Goal: Navigation & Orientation: Find specific page/section

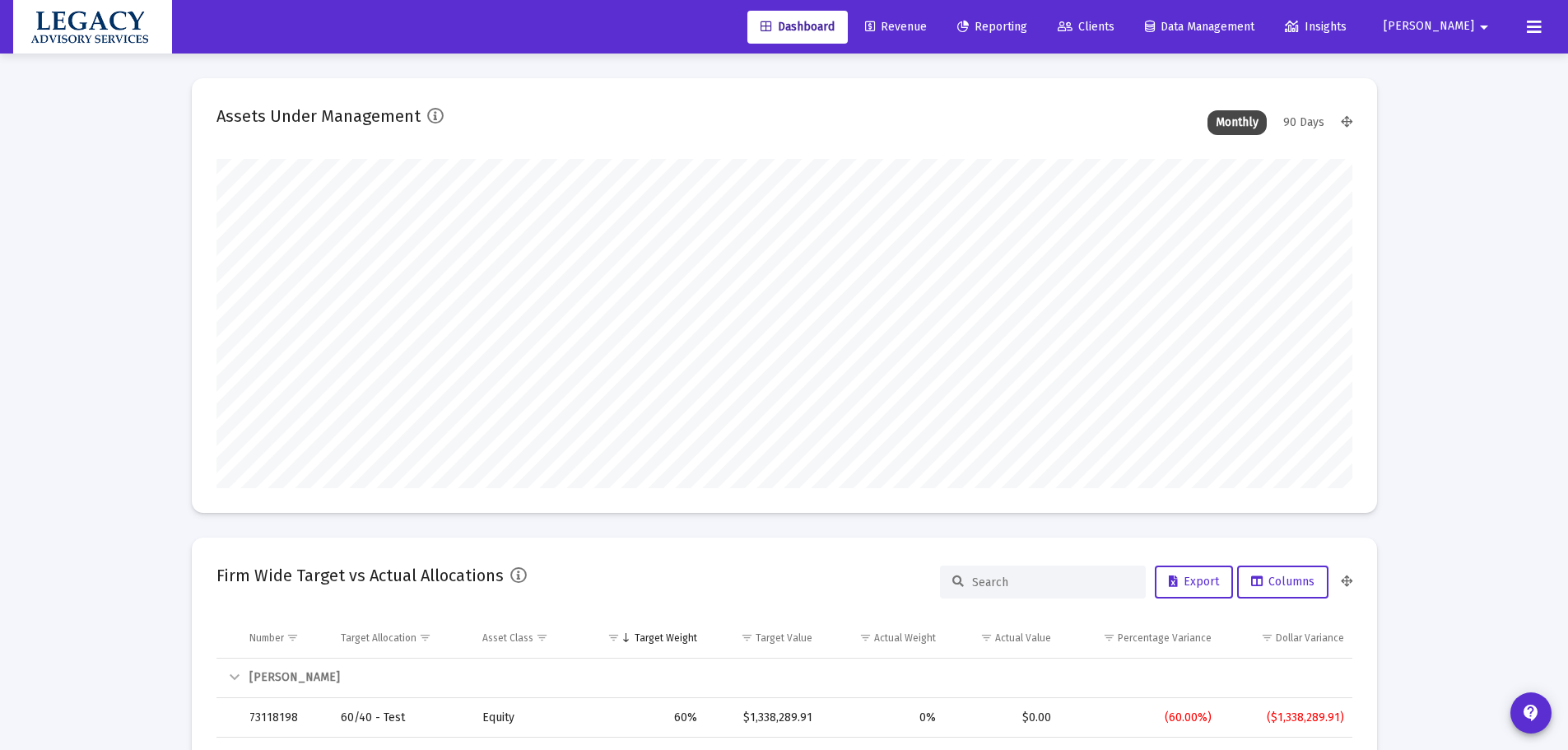
click at [927, 23] on span "Revenue" at bounding box center [896, 27] width 62 height 14
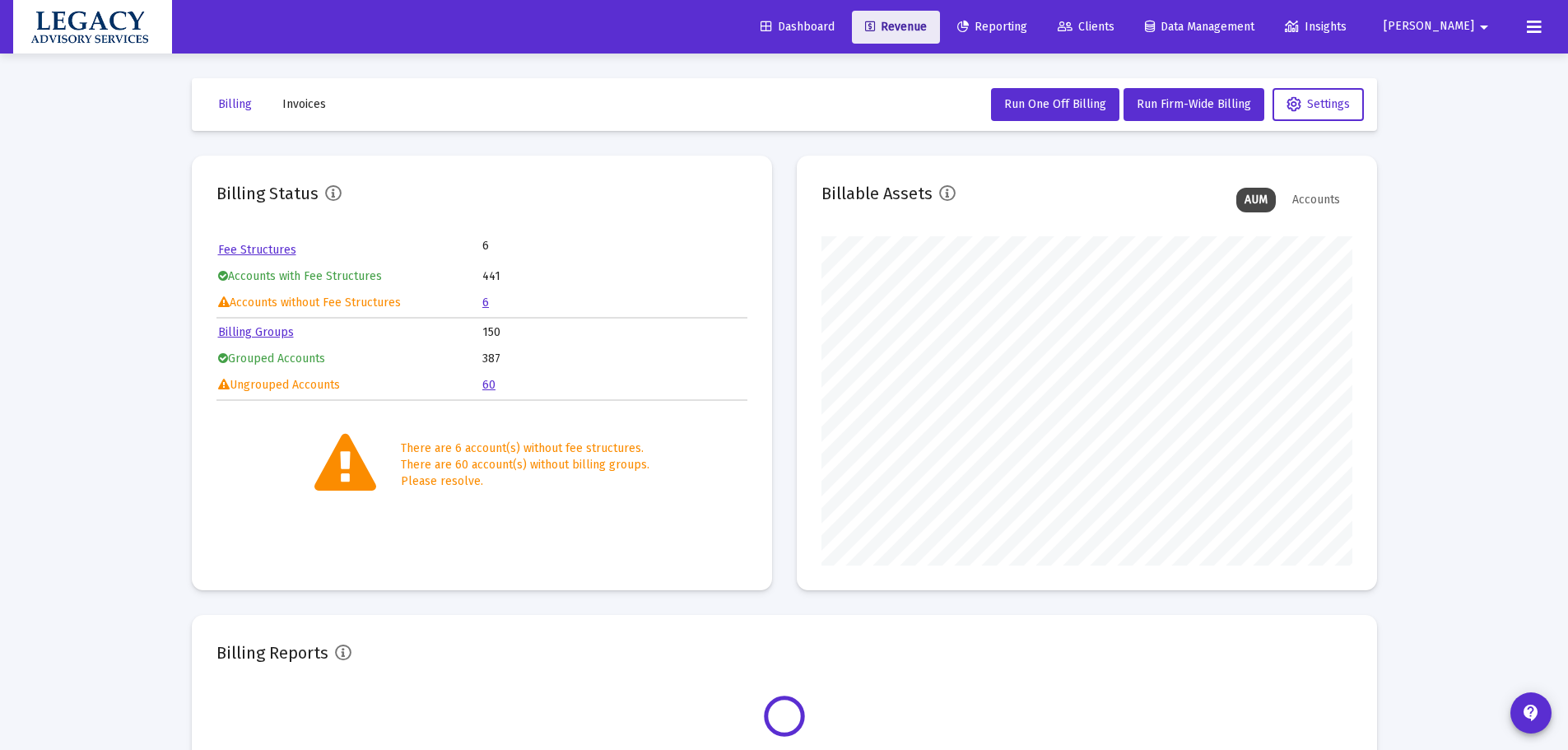
scroll to position [329, 531]
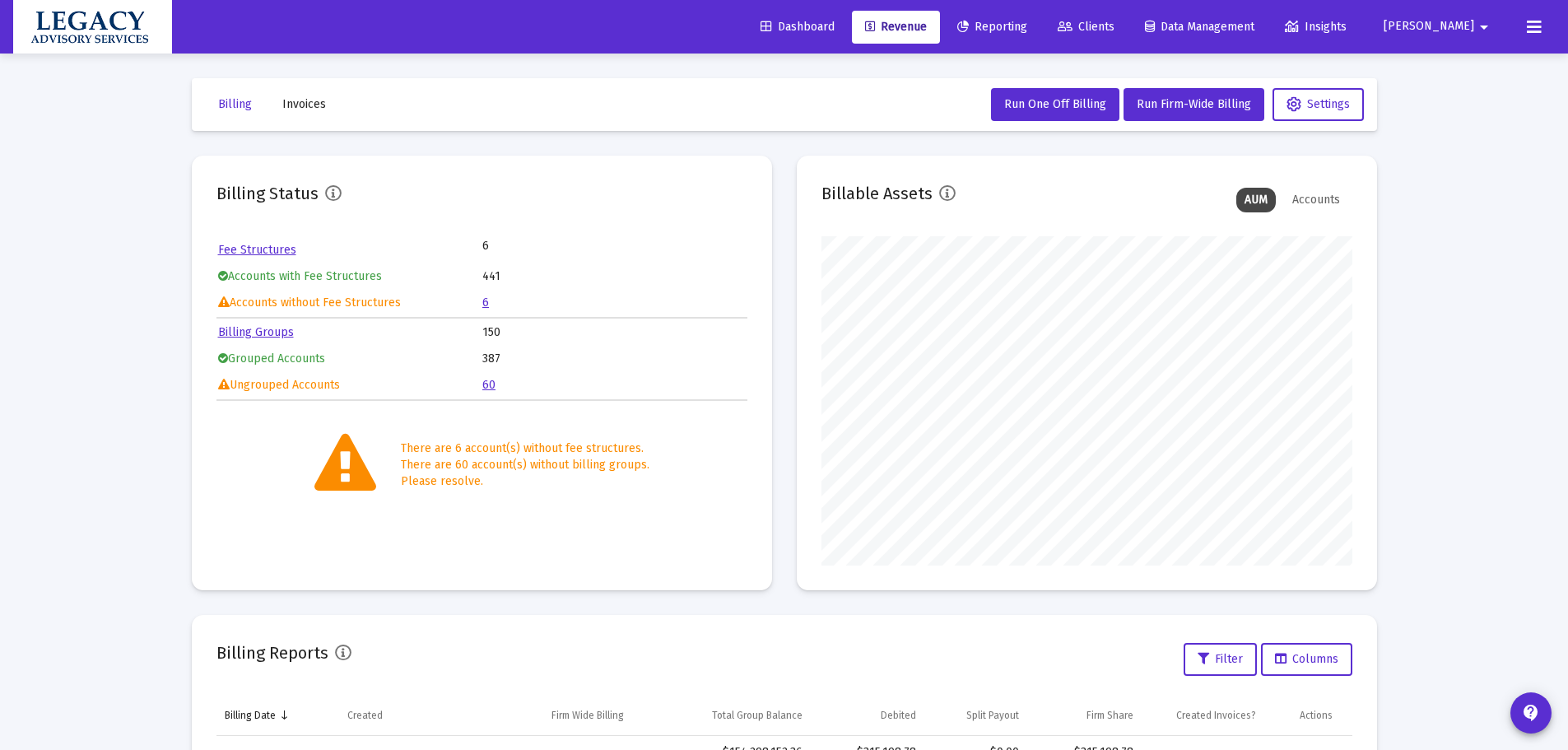
drag, startPoint x: 58, startPoint y: 397, endPoint x: 83, endPoint y: 385, distance: 27.7
click at [69, 392] on div "Loading... Billing Invoices Run One Off Billing Run Firm-Wide Billing Settings …" at bounding box center [784, 548] width 1568 height 1095
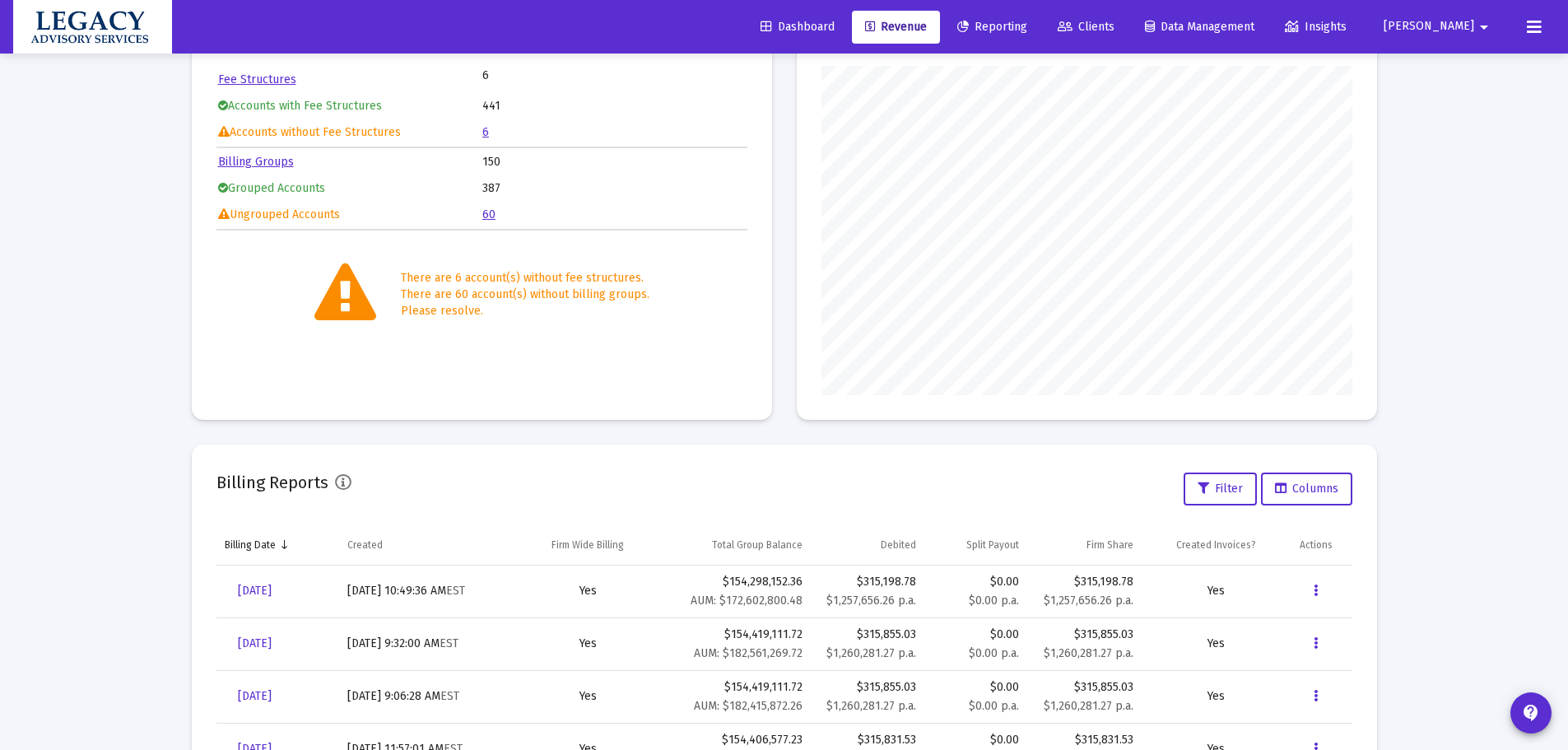
scroll to position [0, 0]
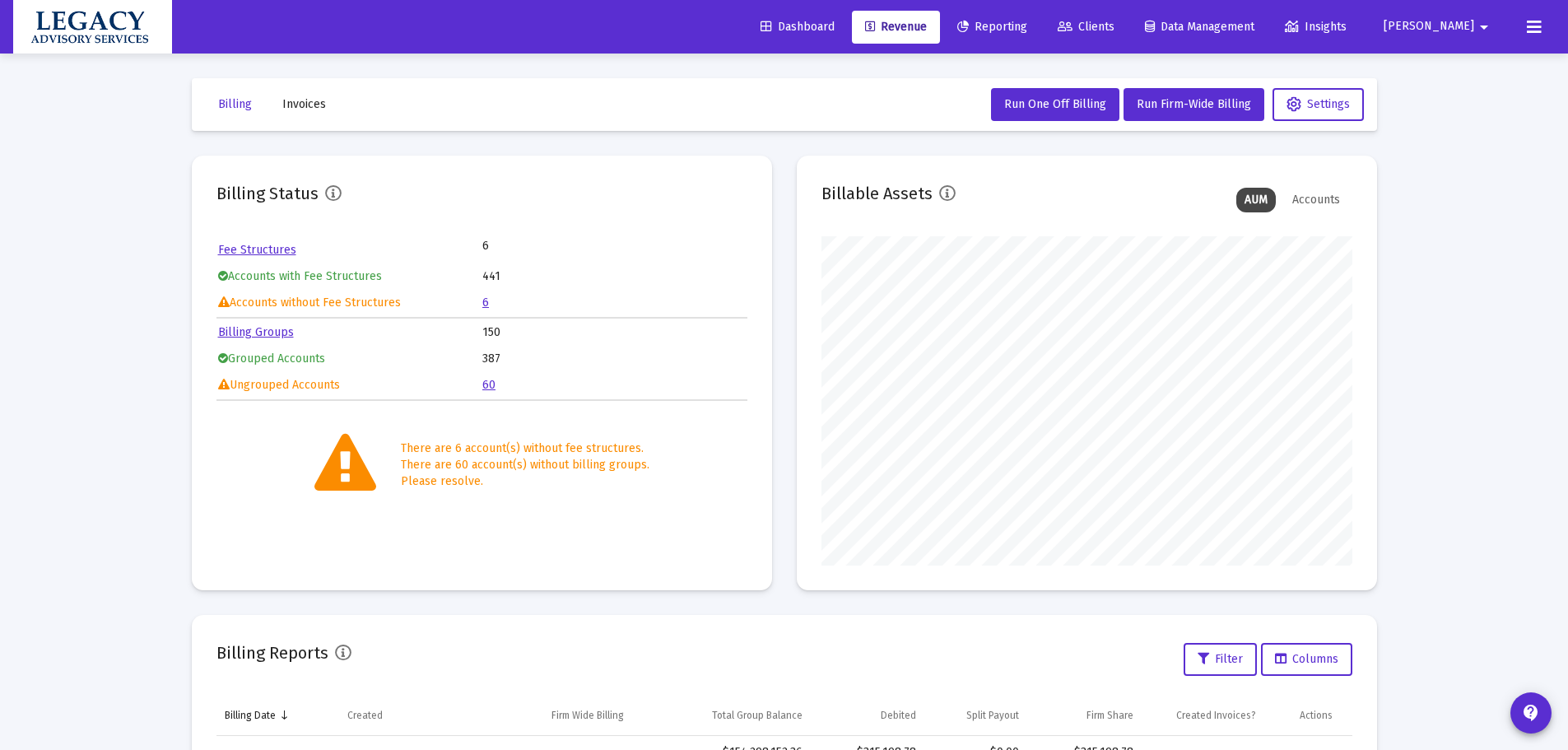
click at [1027, 30] on span "Reporting" at bounding box center [992, 27] width 70 height 14
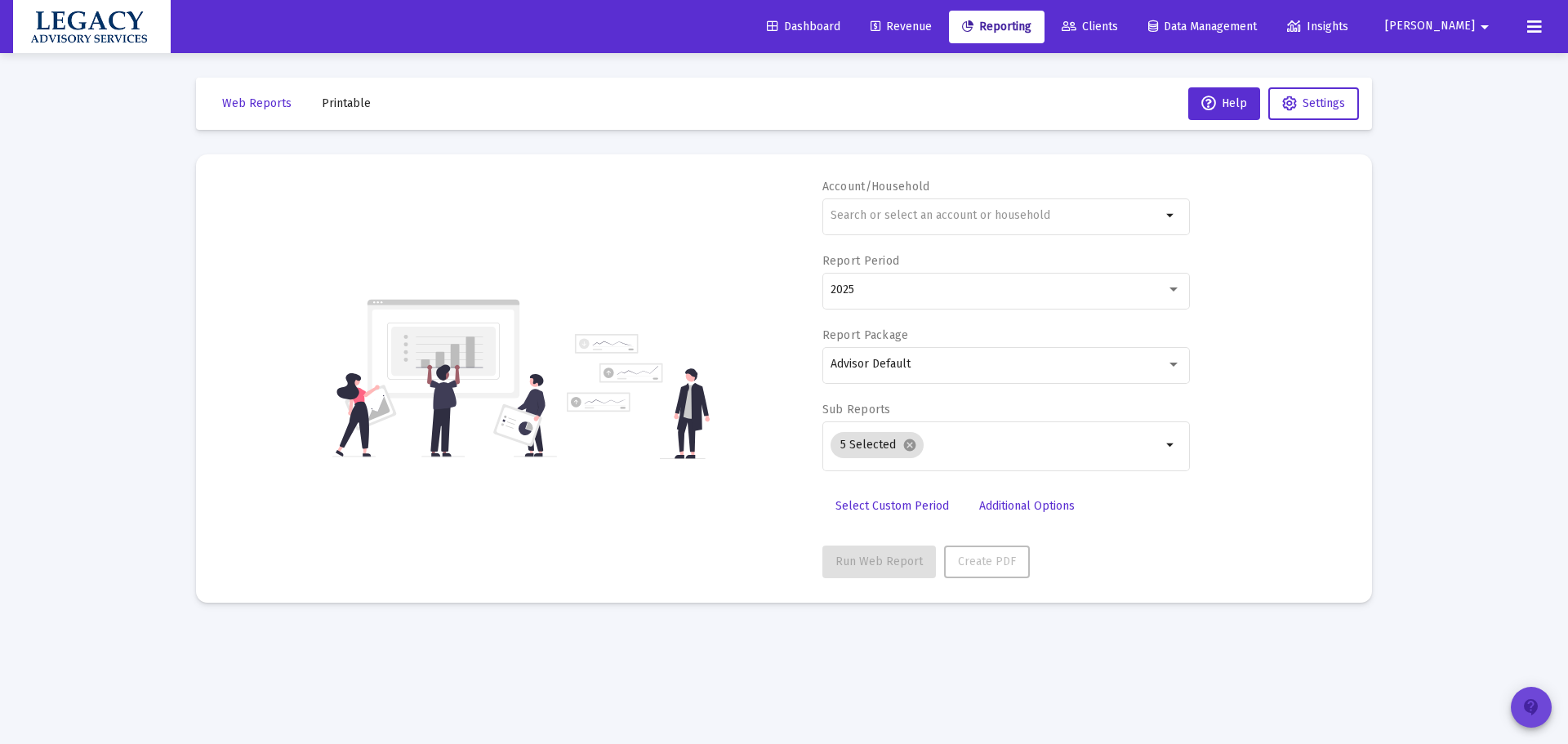
click at [1534, 706] on mat-icon "contact_support" at bounding box center [1532, 708] width 20 height 20
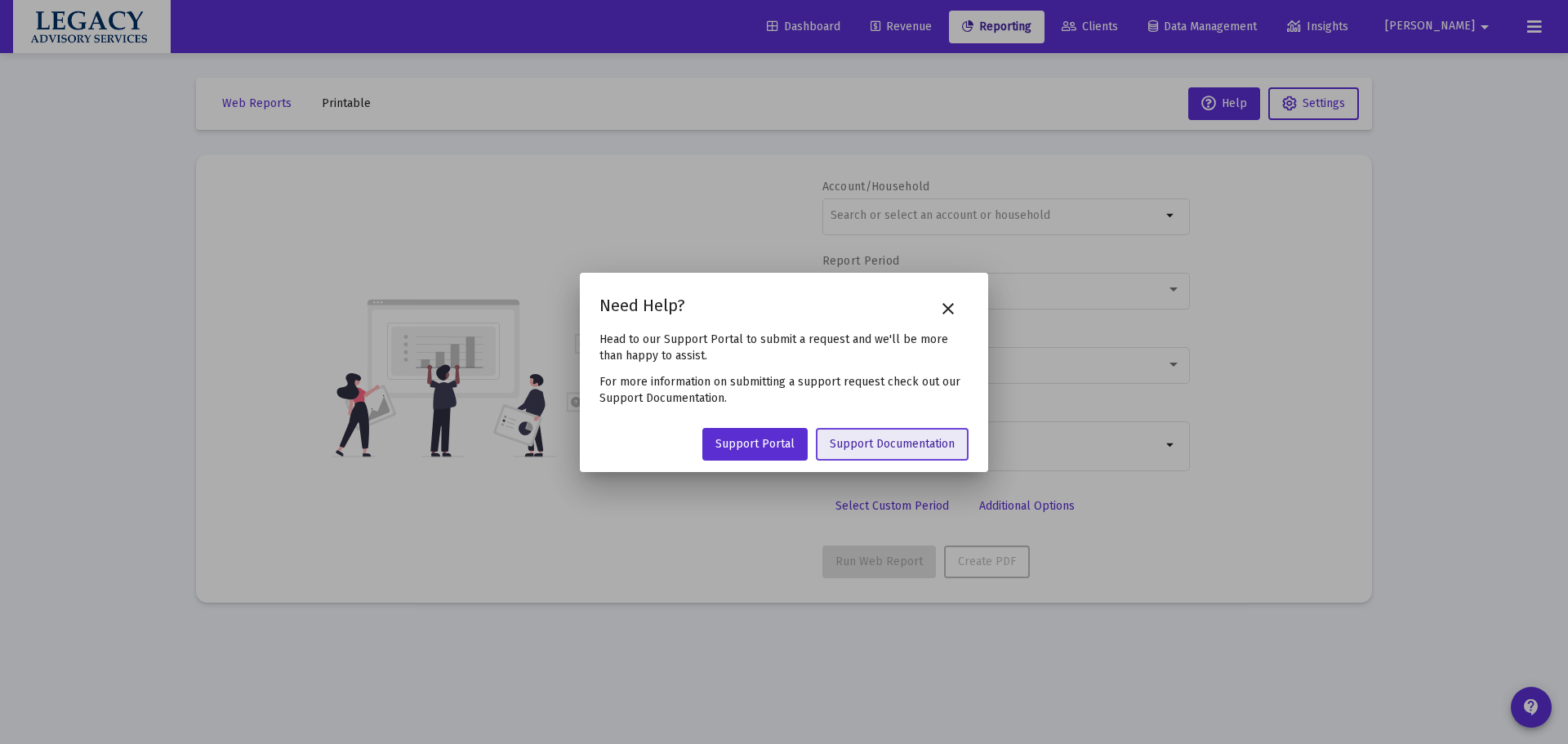
click at [902, 446] on span "Support Documentation" at bounding box center [892, 444] width 125 height 14
click at [725, 443] on span "Support Portal" at bounding box center [755, 444] width 80 height 14
click at [948, 306] on mat-icon "close" at bounding box center [949, 309] width 20 height 20
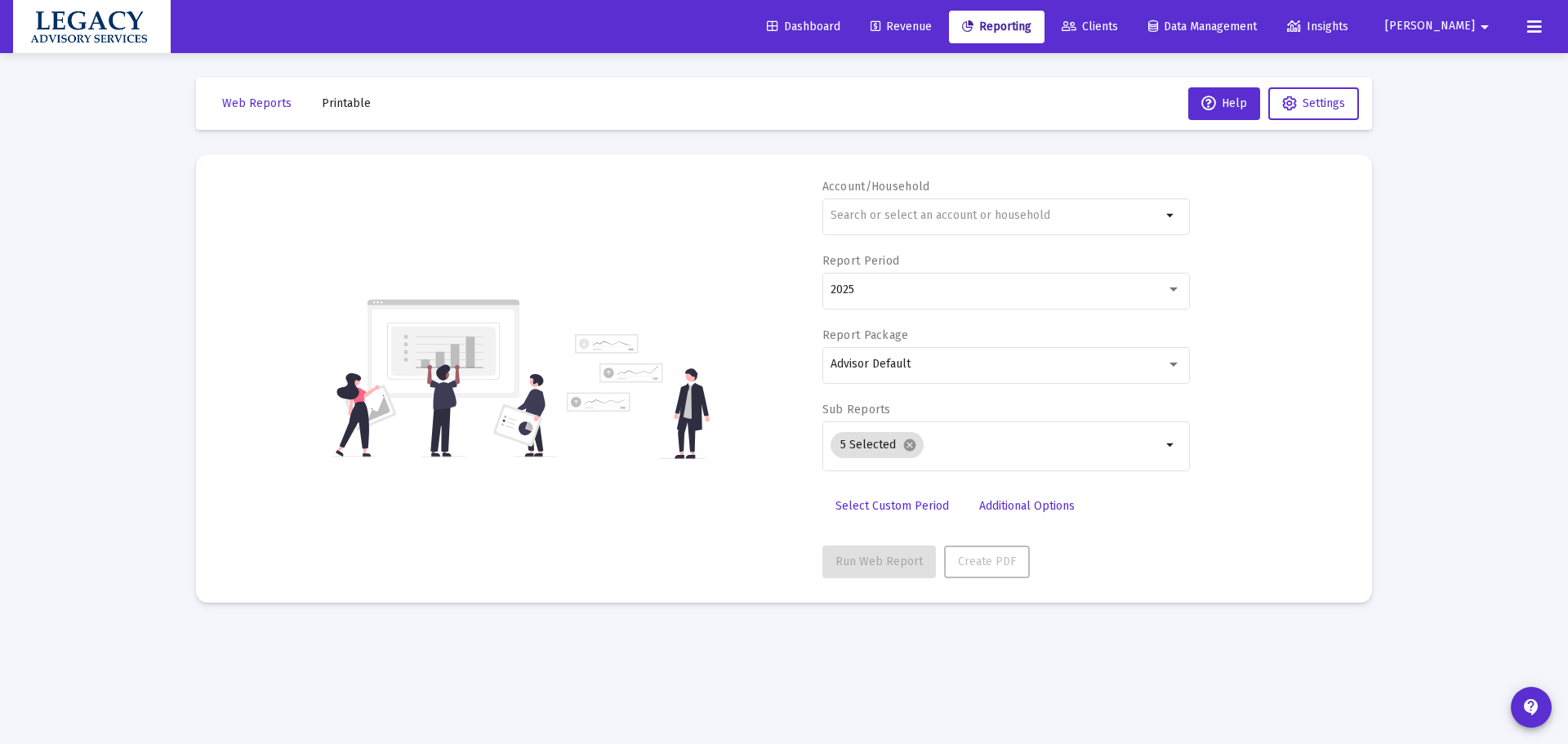
click at [944, 13] on link "Revenue" at bounding box center [901, 27] width 87 height 32
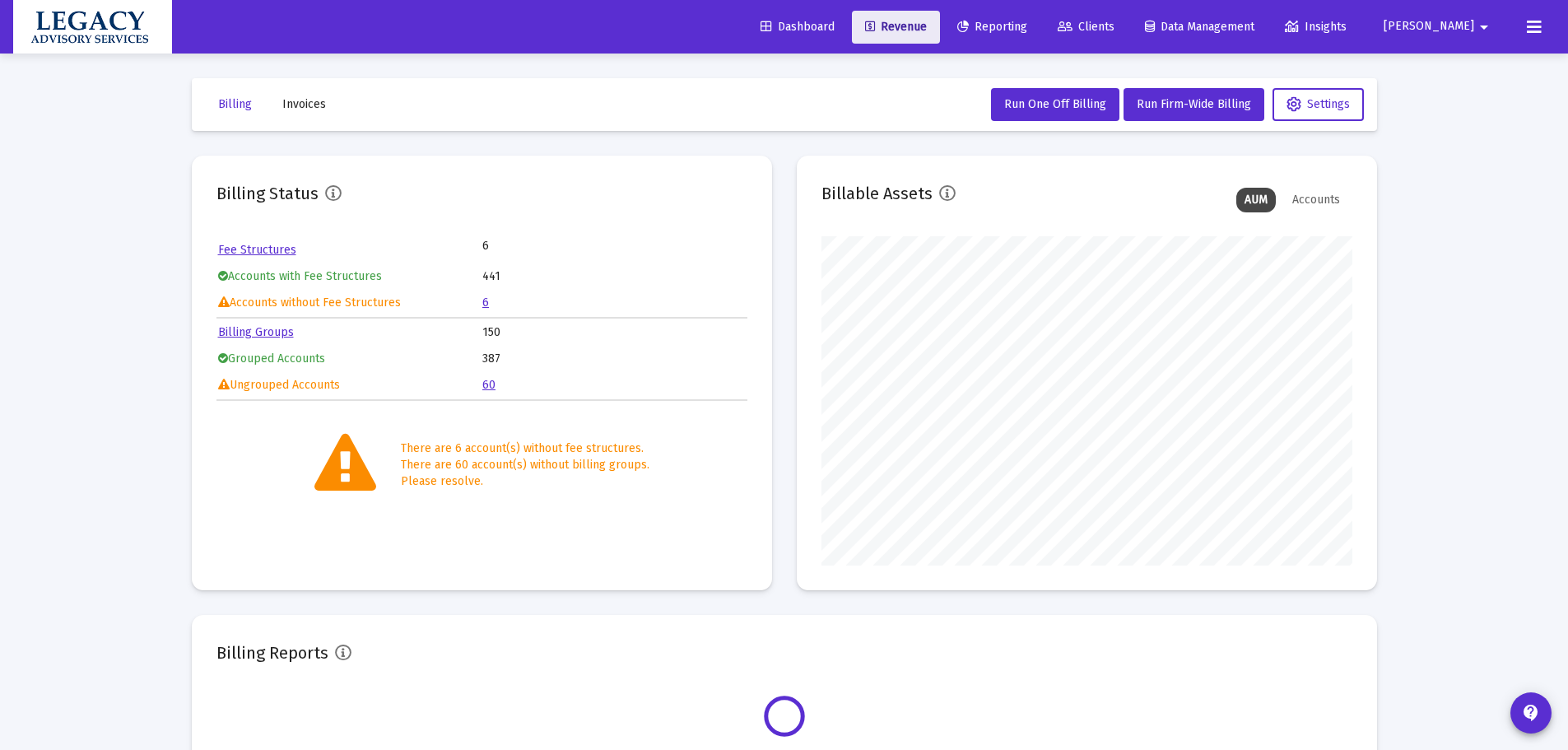
scroll to position [329, 531]
